Goal: Check status: Check status

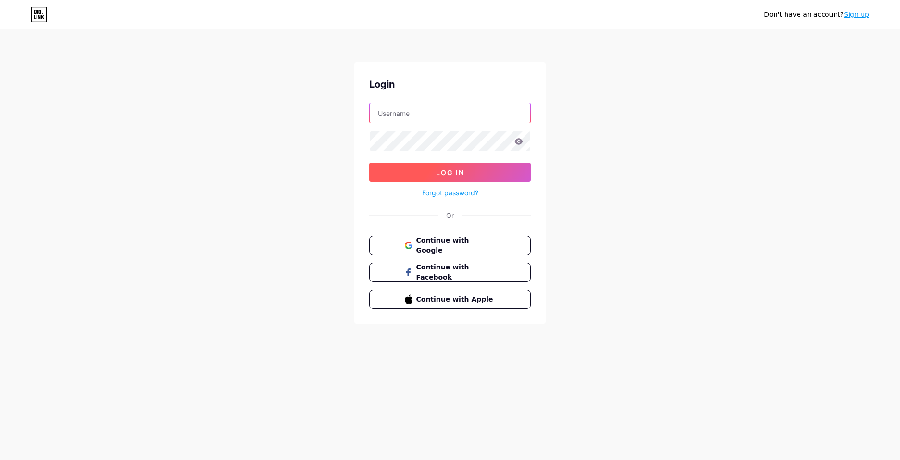
type input "[EMAIL_ADDRESS][DOMAIN_NAME]"
click at [428, 177] on button "Log In" at bounding box center [450, 171] width 162 height 19
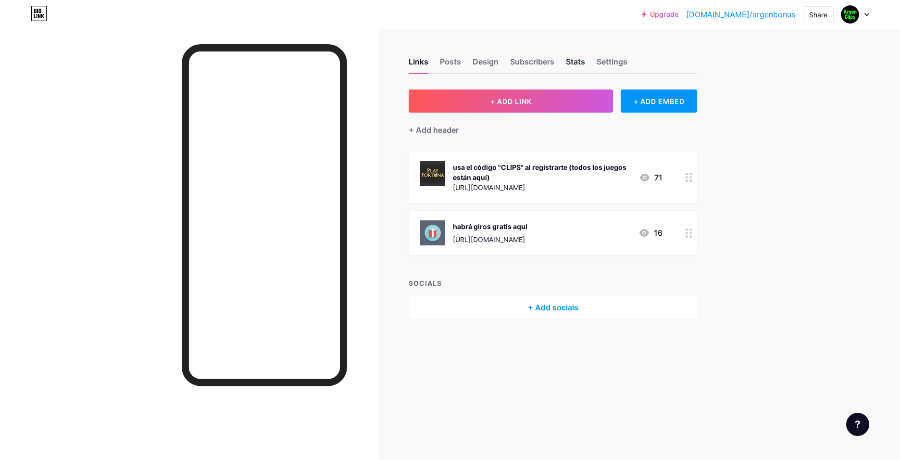
click at [573, 61] on div "Stats" at bounding box center [575, 64] width 19 height 17
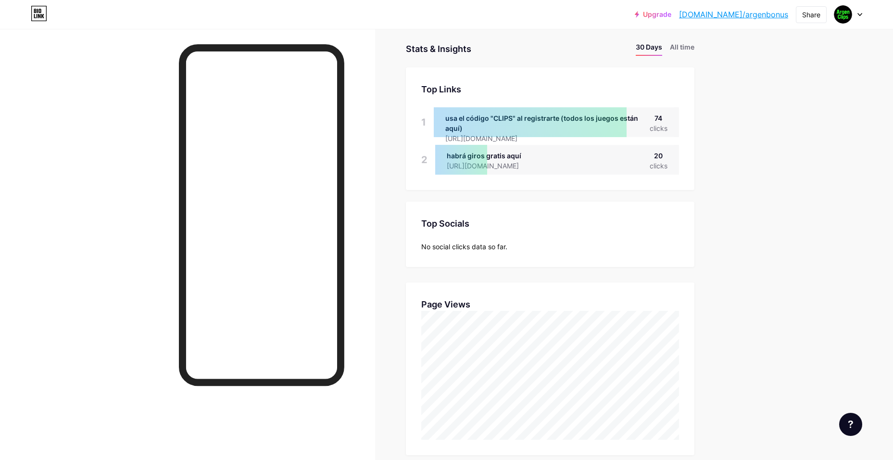
scroll to position [96, 0]
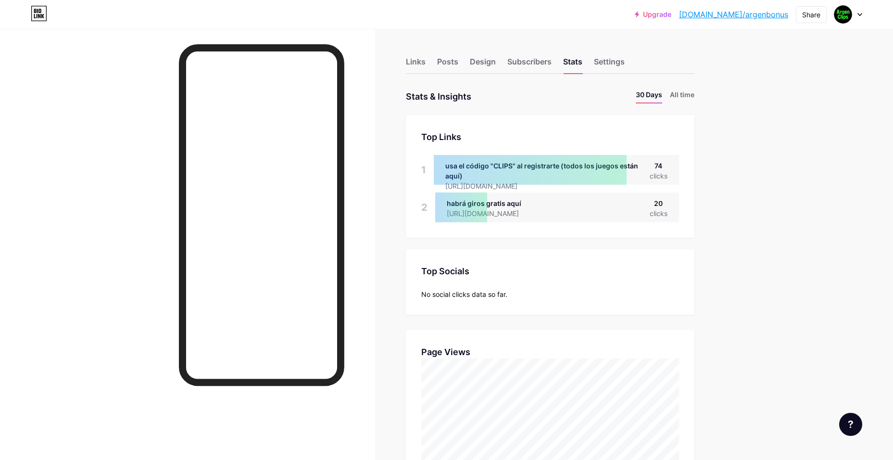
scroll to position [460, 893]
drag, startPoint x: 730, startPoint y: 382, endPoint x: 511, endPoint y: 148, distance: 320.0
